Goal: Browse casually: Explore the website without a specific task or goal

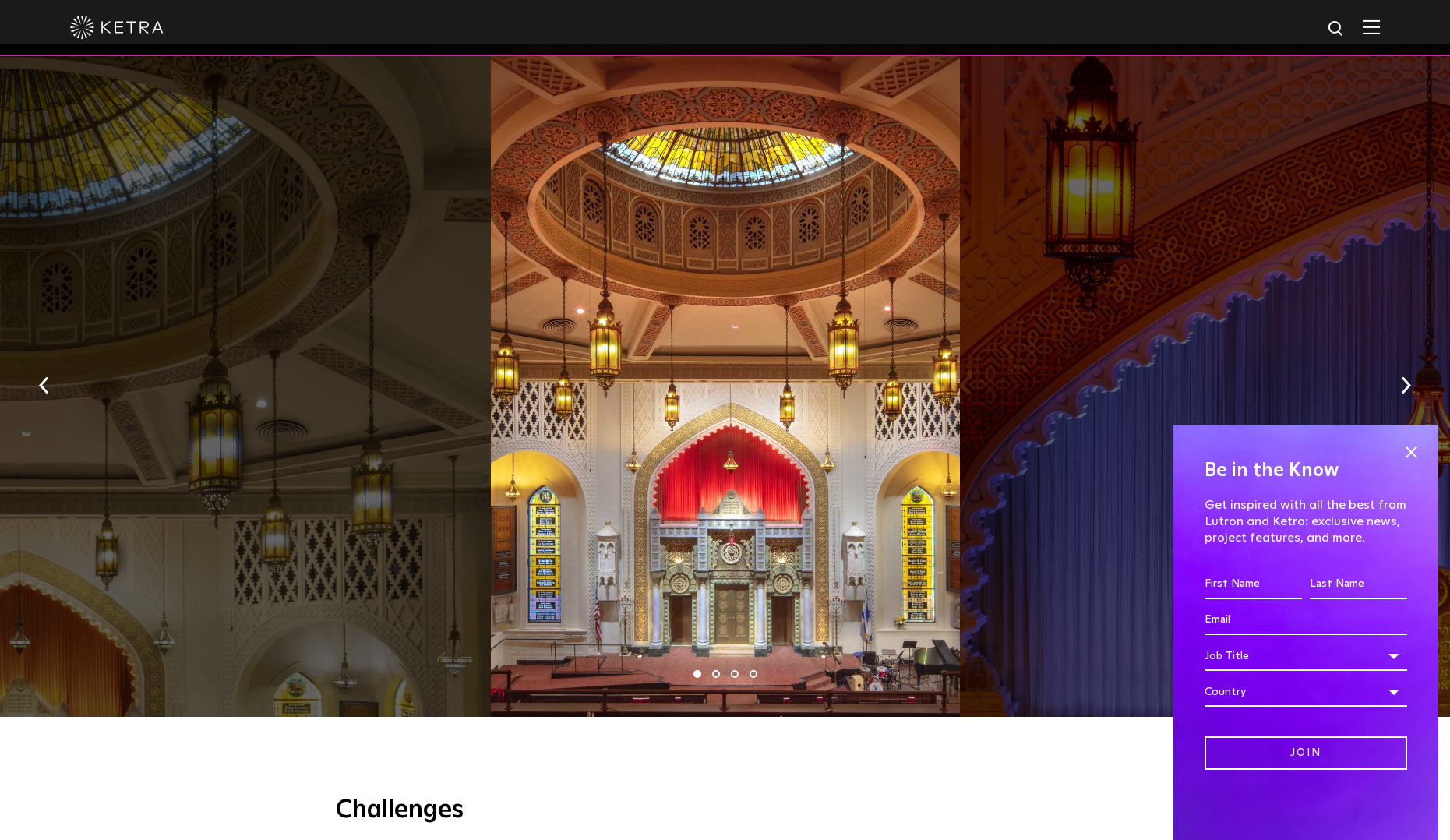
scroll to position [1325, 0]
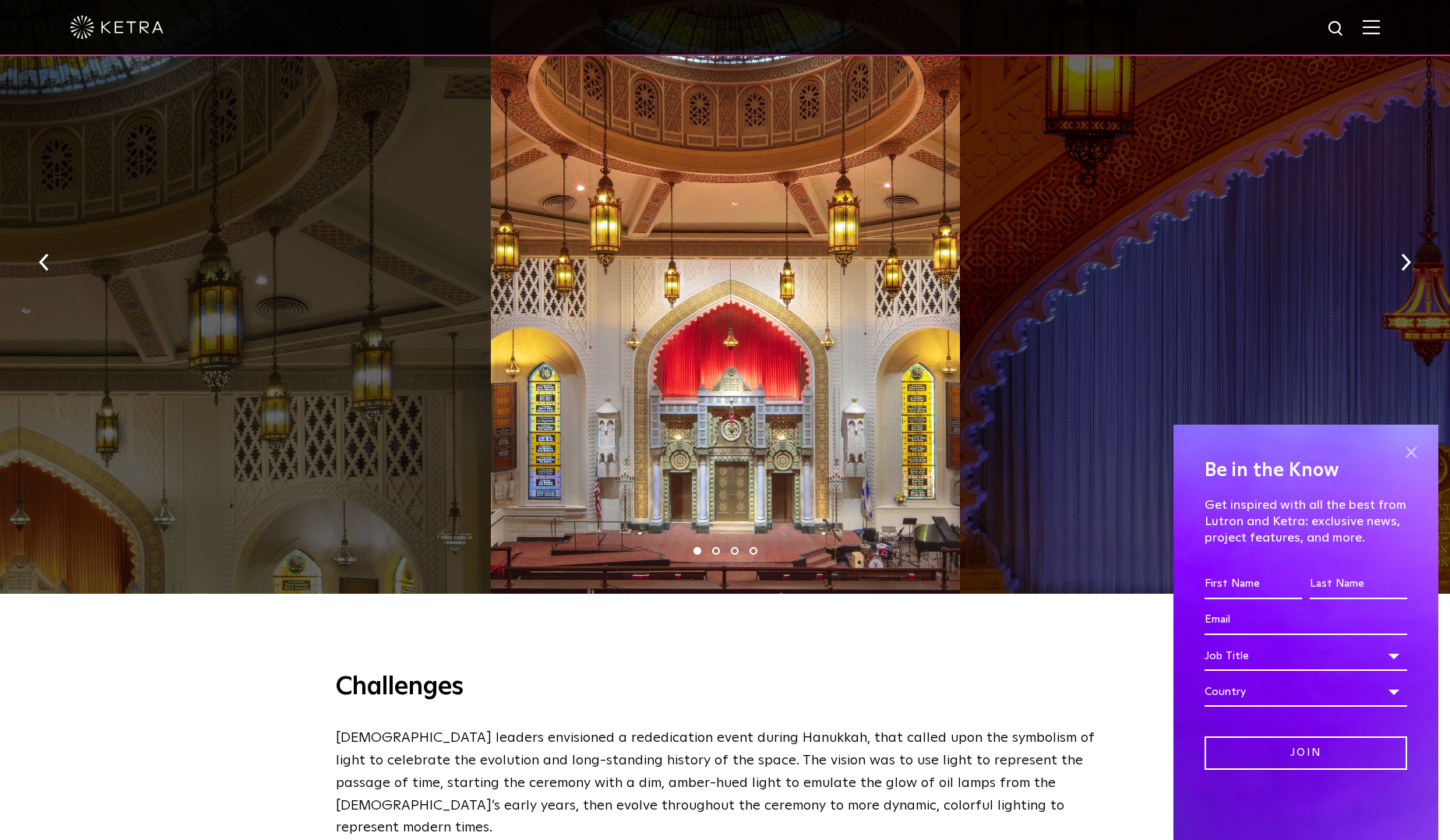
click at [1149, 450] on span at bounding box center [1411, 452] width 23 height 23
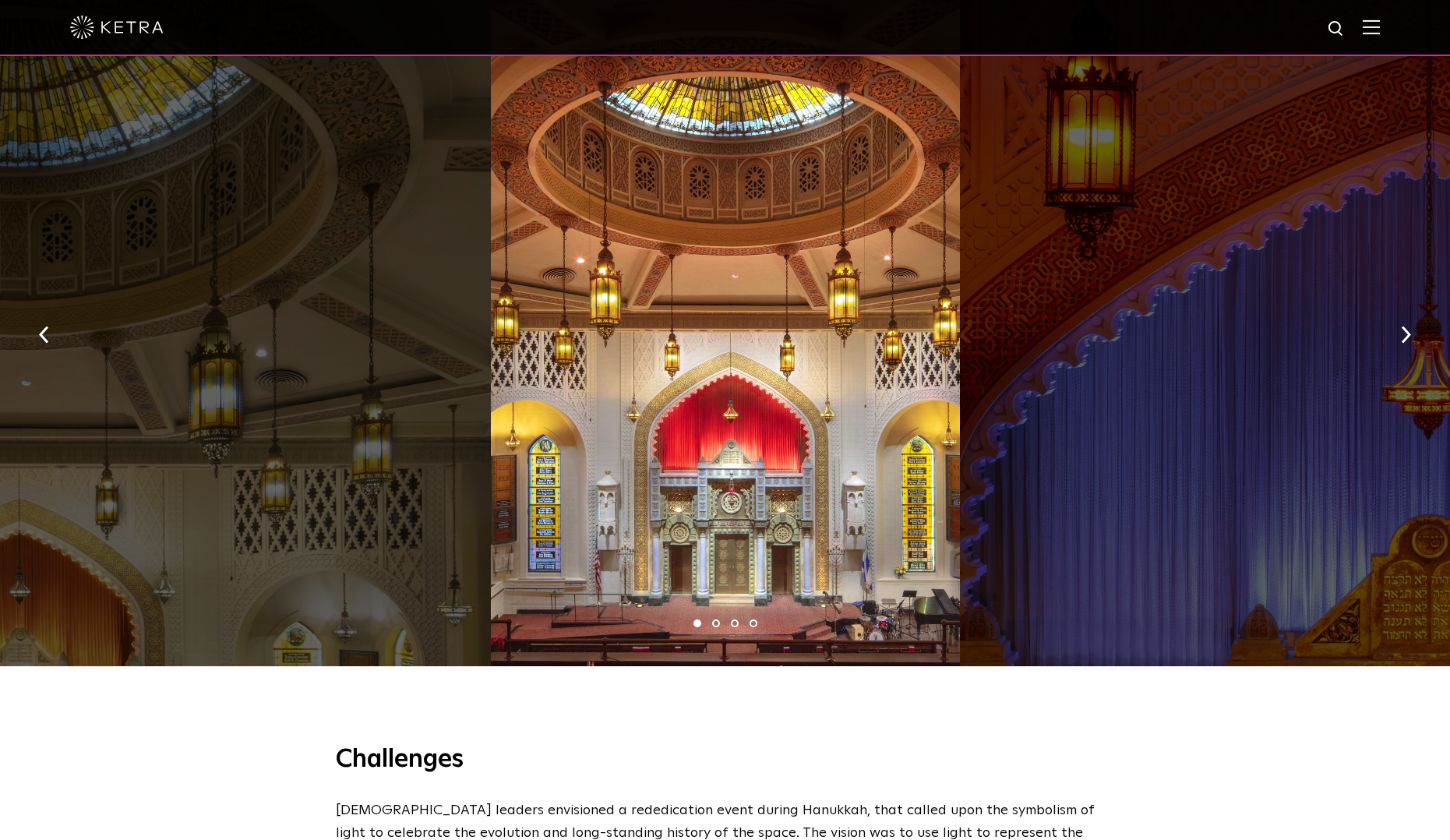
scroll to position [1091, 0]
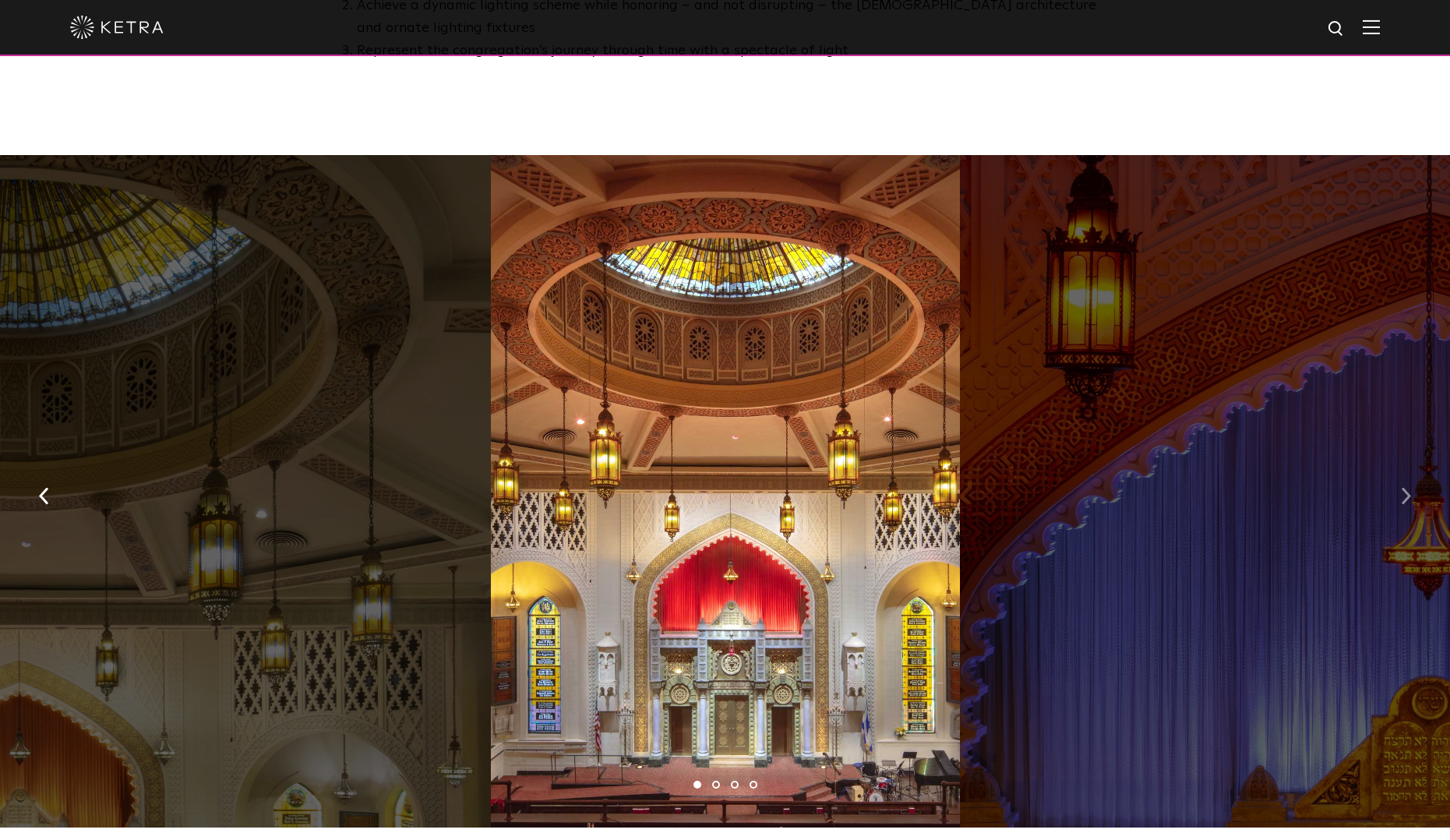
click at [1149, 488] on img "button" at bounding box center [1407, 496] width 10 height 17
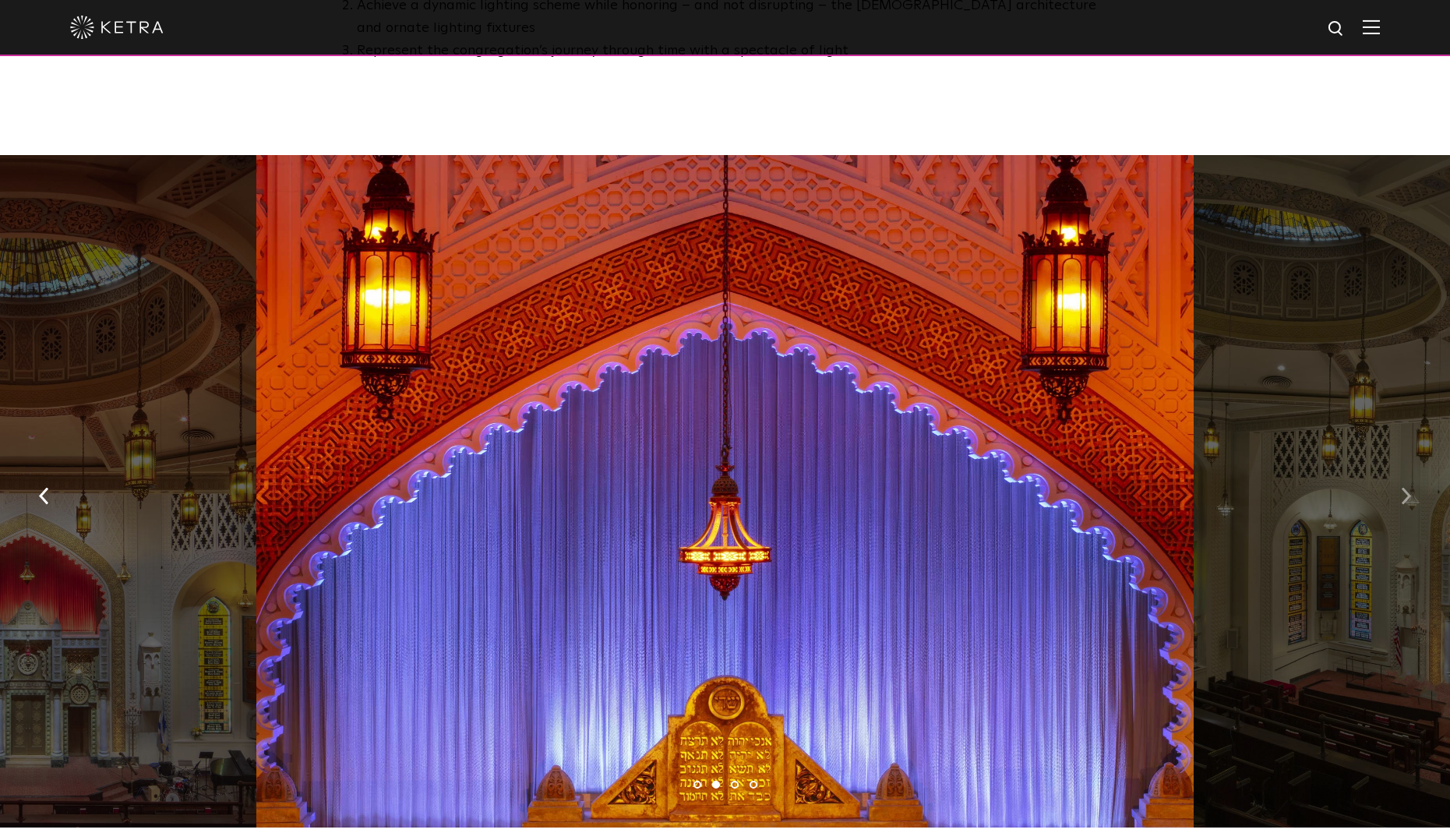
click at [1149, 488] on img "button" at bounding box center [1407, 496] width 10 height 17
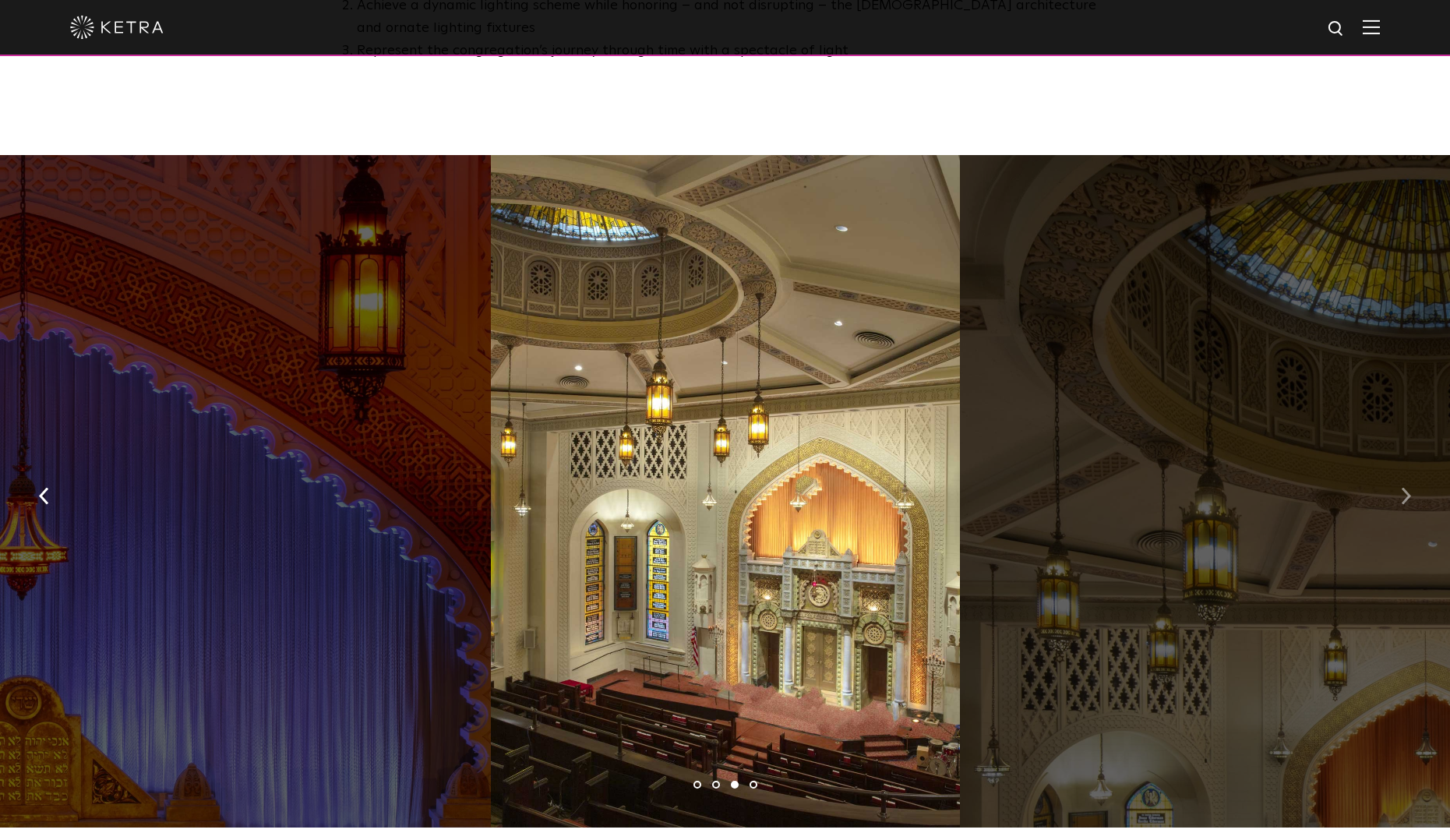
click at [1149, 488] on img "button" at bounding box center [1407, 496] width 10 height 17
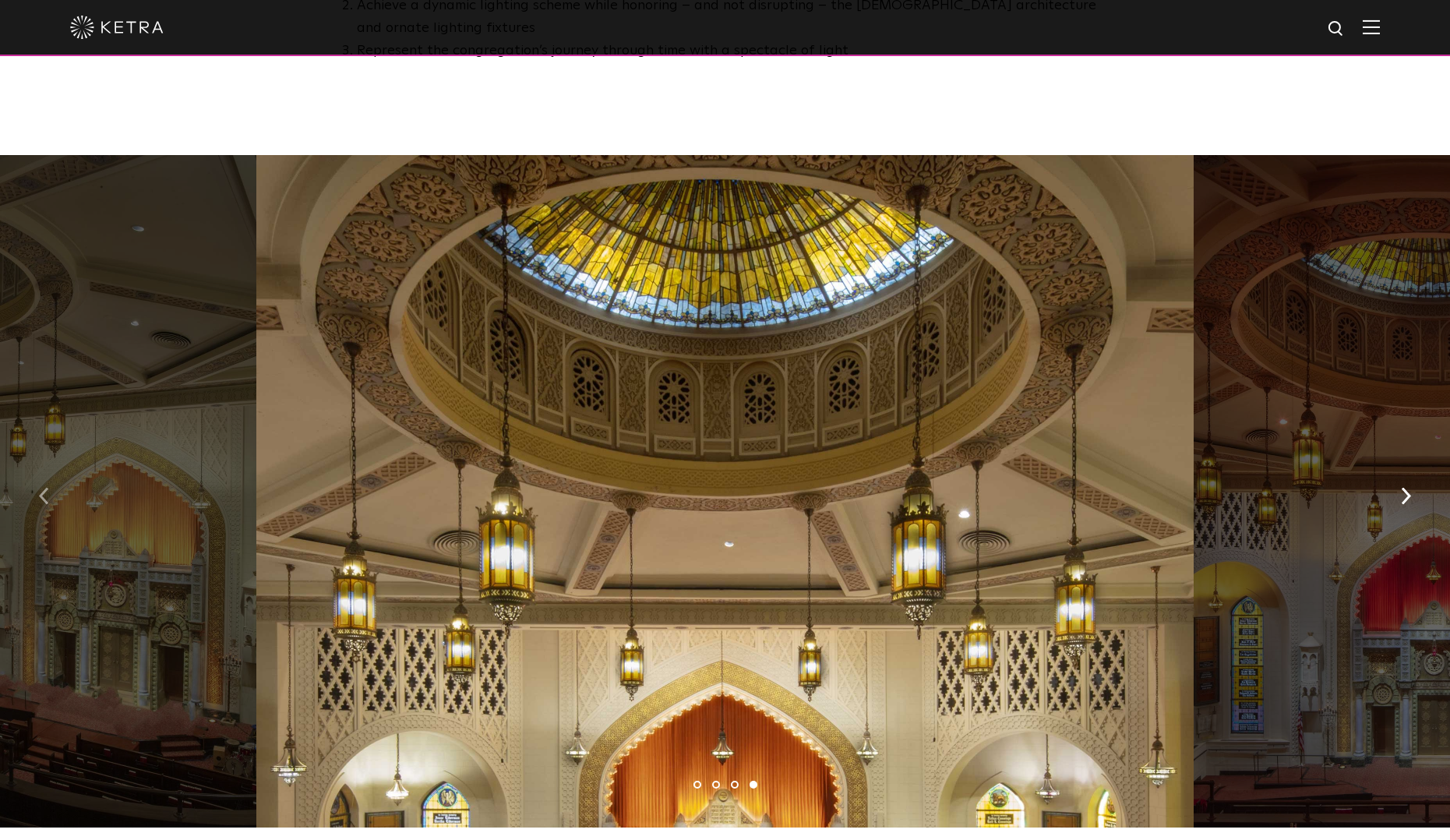
click at [48, 488] on img "button" at bounding box center [43, 496] width 10 height 17
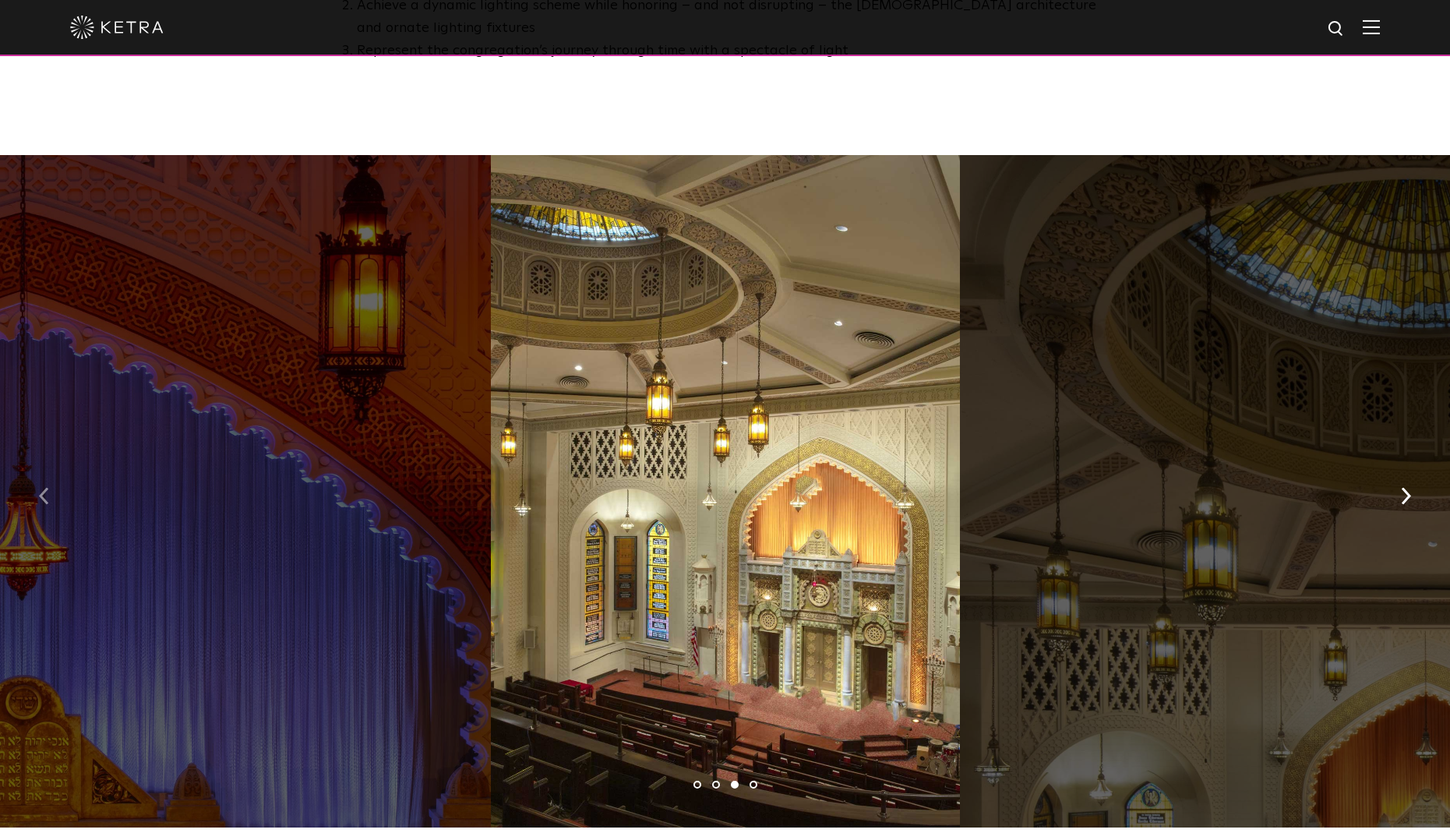
click at [47, 488] on img "button" at bounding box center [43, 496] width 10 height 17
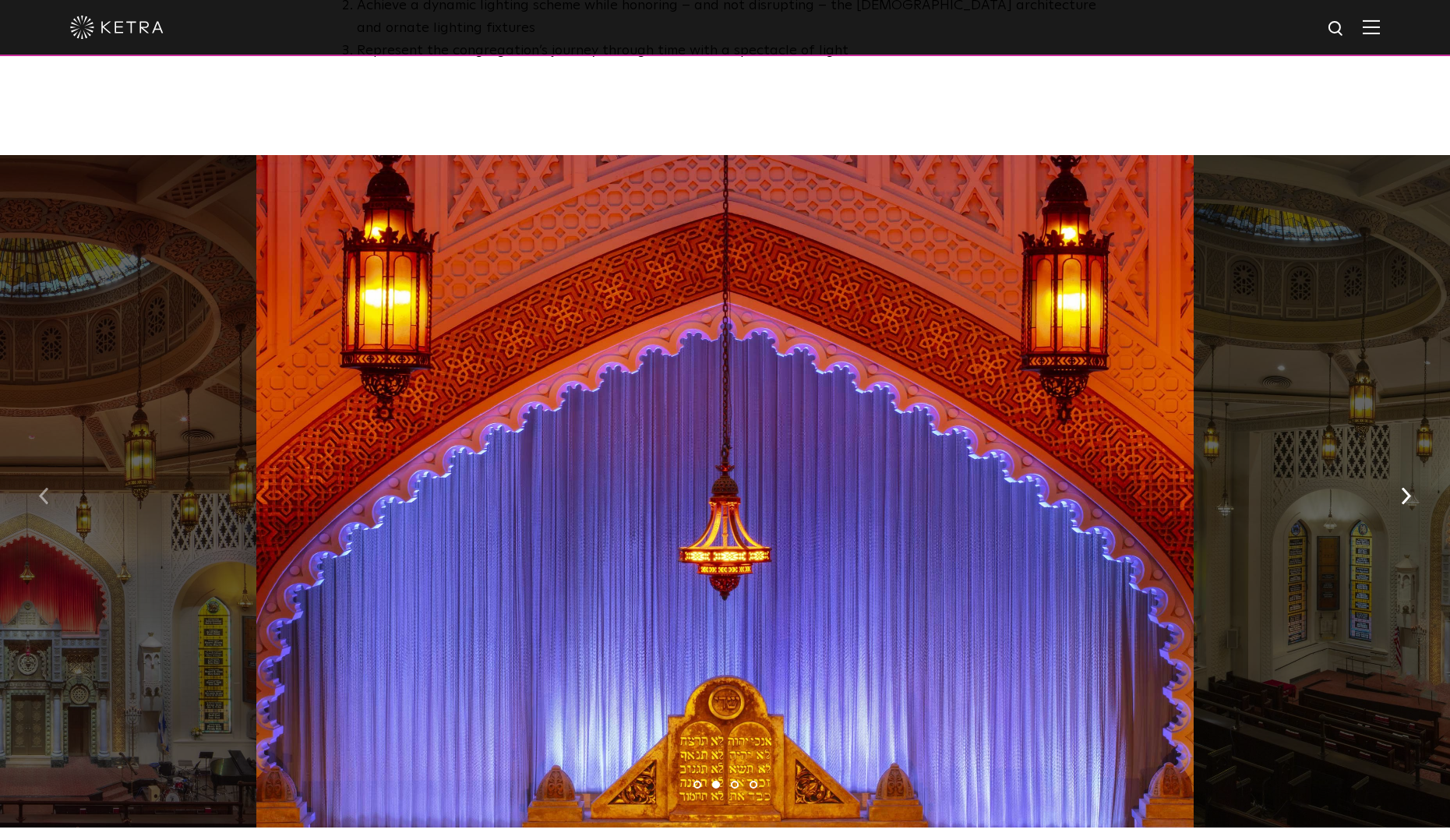
click at [47, 488] on img "button" at bounding box center [43, 496] width 10 height 17
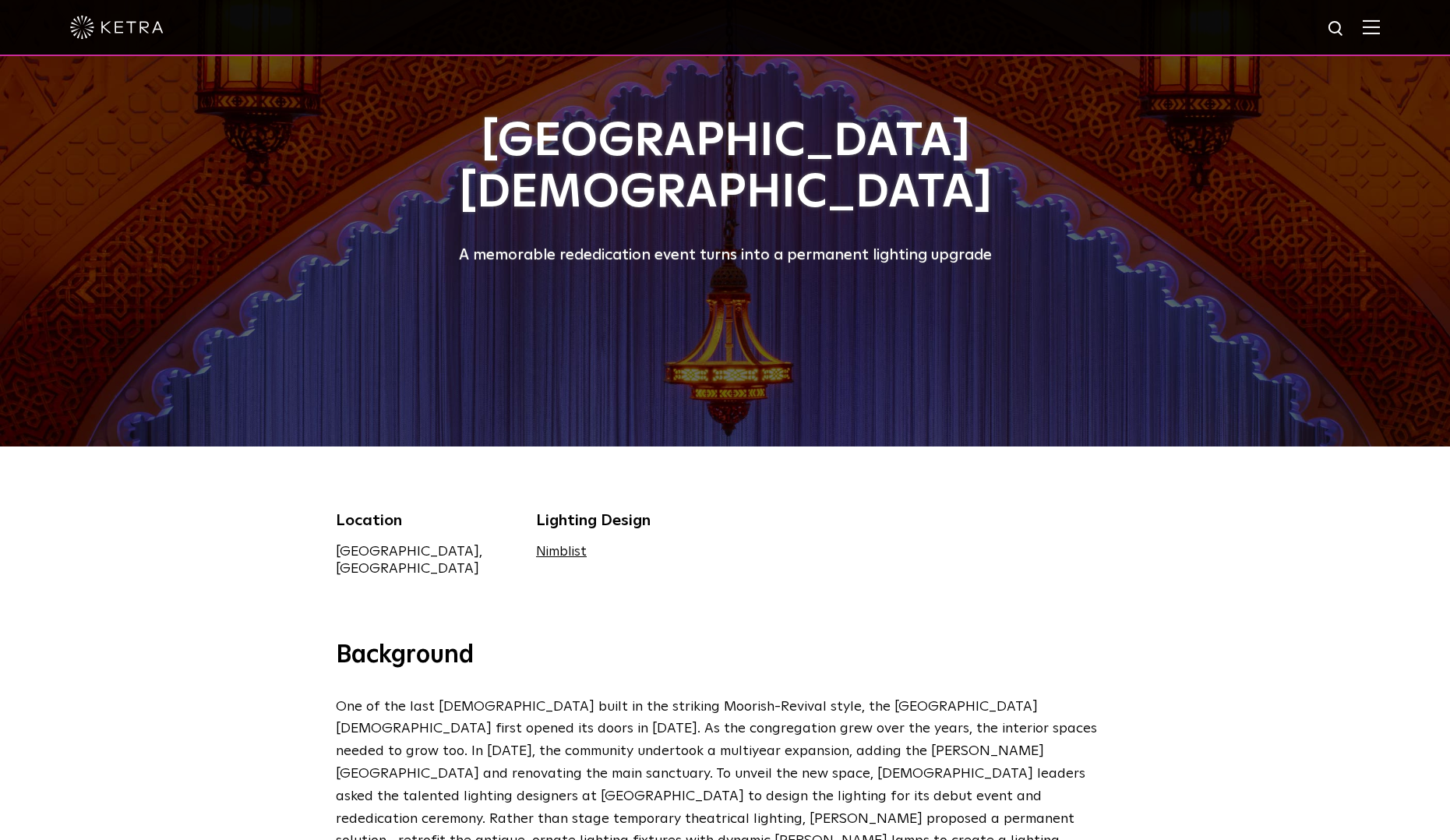
scroll to position [0, 0]
